Goal: Transaction & Acquisition: Purchase product/service

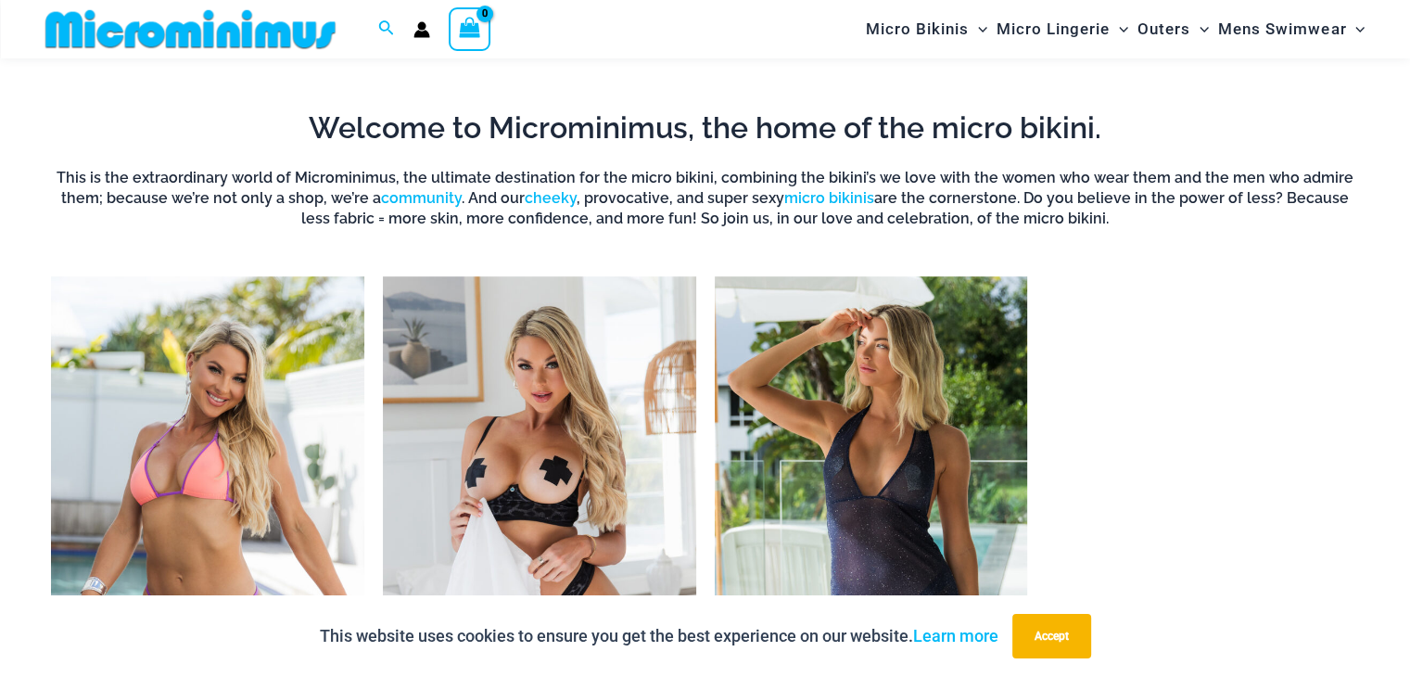
scroll to position [1467, 0]
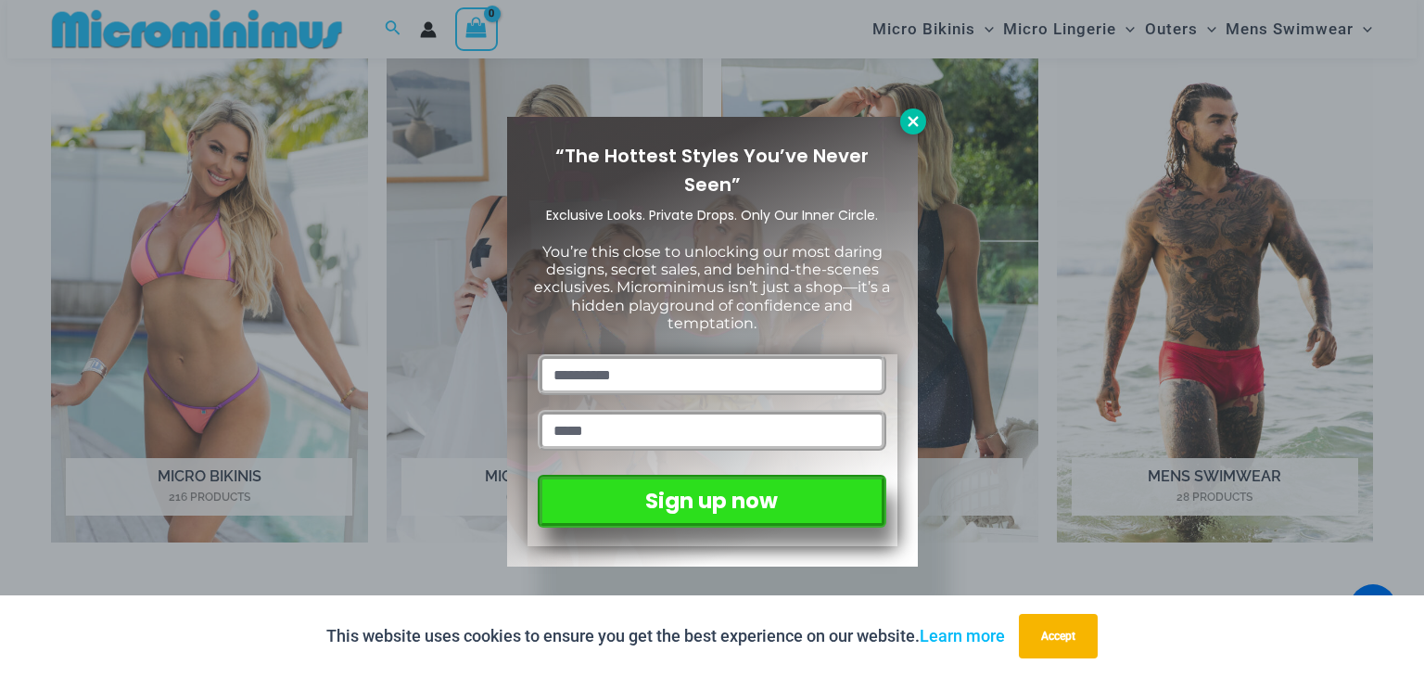
click at [902, 116] on button at bounding box center [913, 121] width 26 height 26
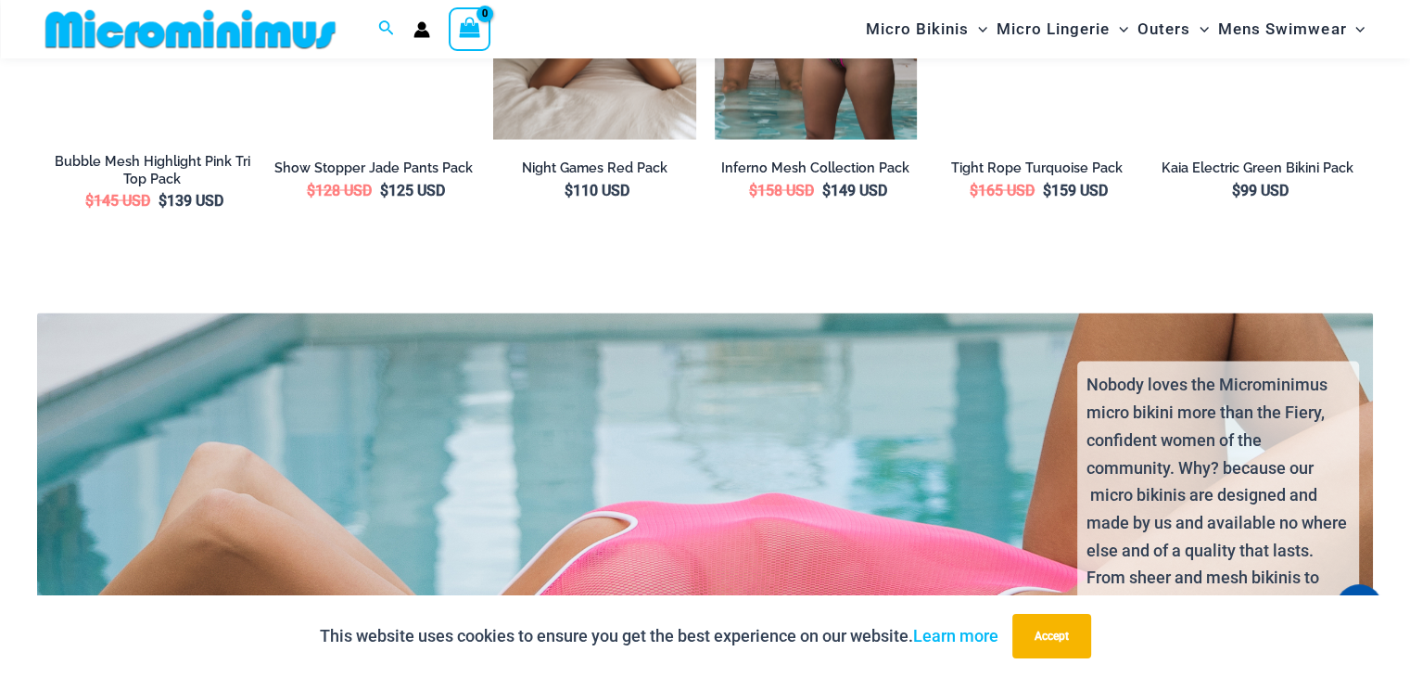
scroll to position [3785, 0]
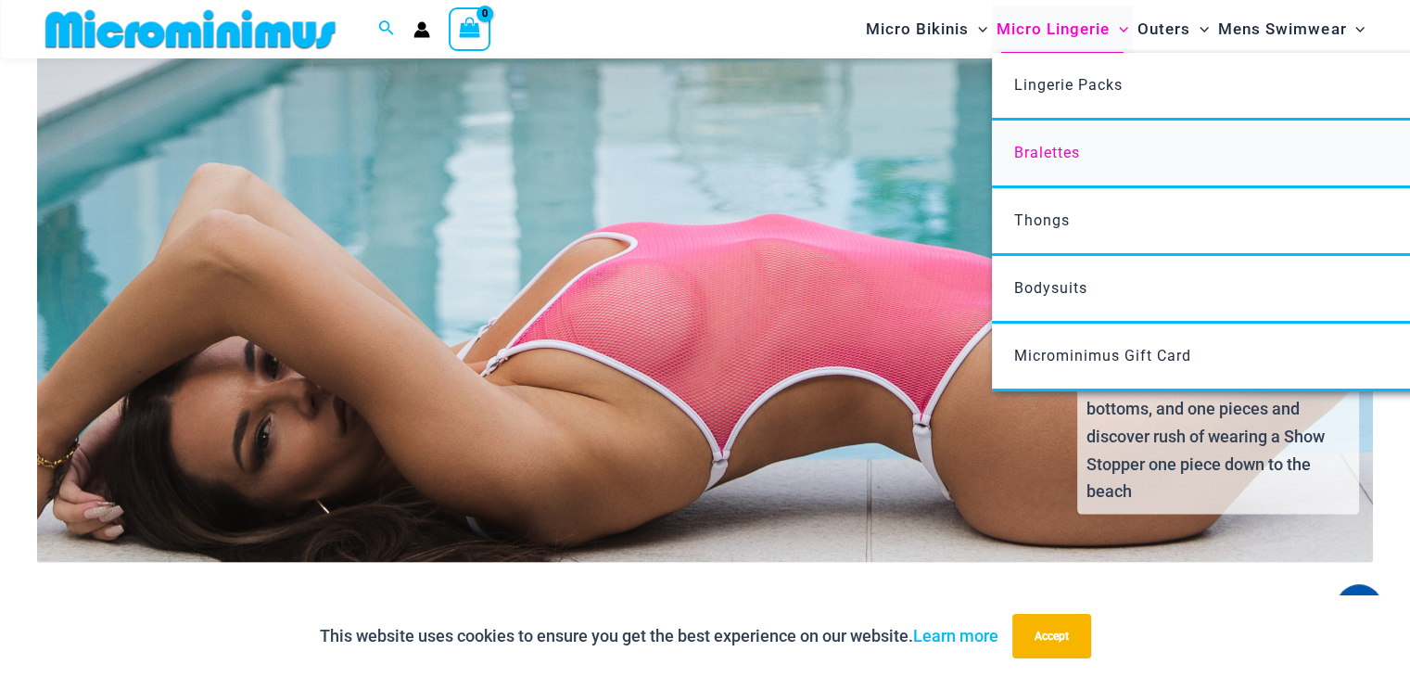
click at [1034, 152] on span "Bralettes" at bounding box center [1047, 153] width 66 height 18
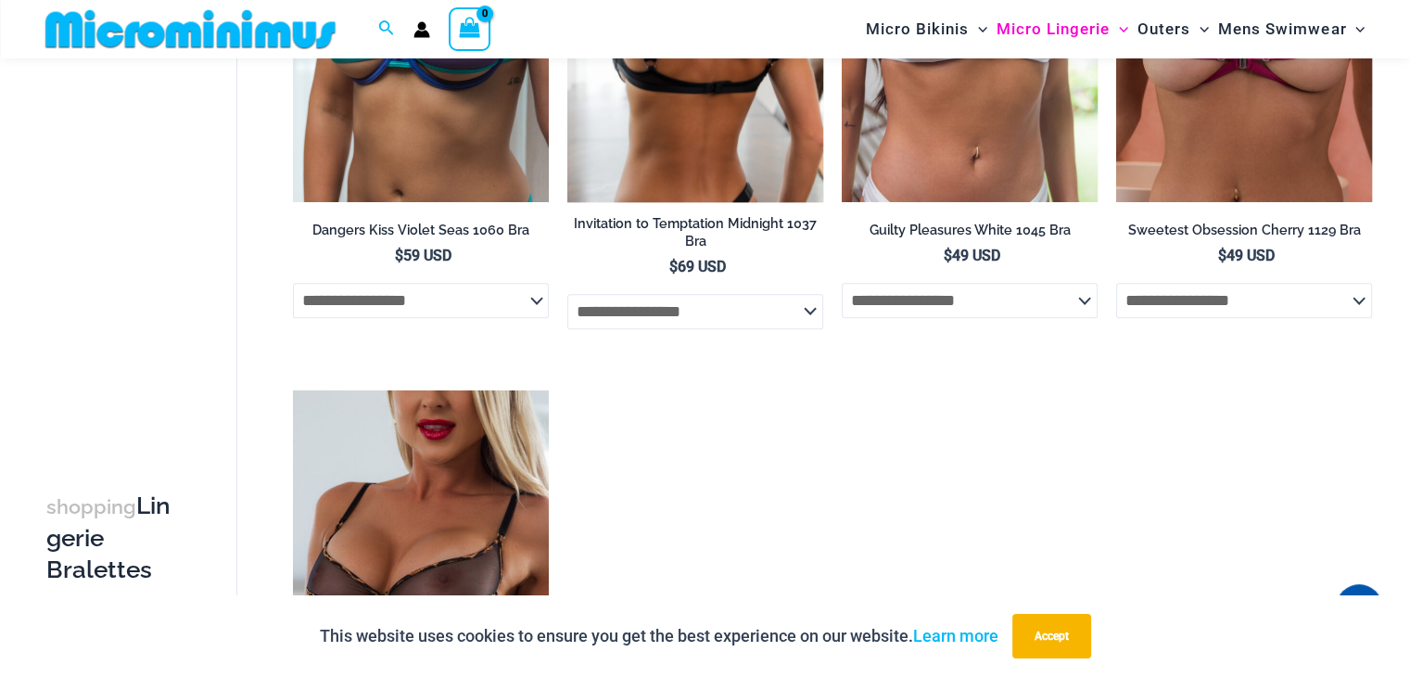
scroll to position [1189, 0]
